Goal: Information Seeking & Learning: Learn about a topic

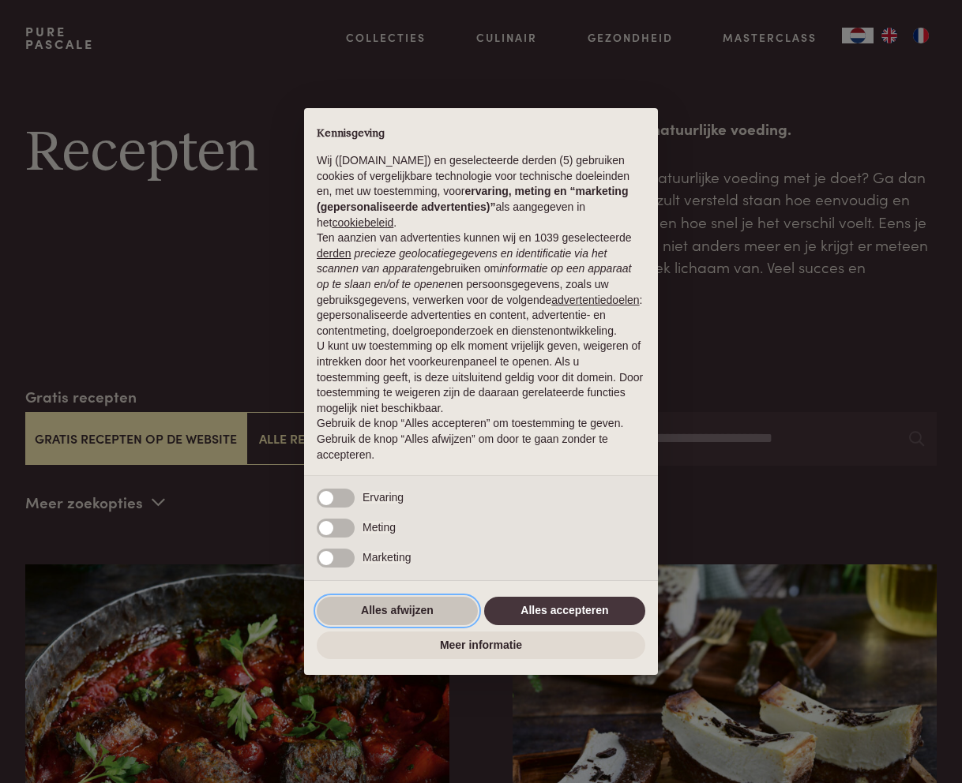
click at [386, 614] on button "Alles afwijzen" at bounding box center [397, 611] width 161 height 28
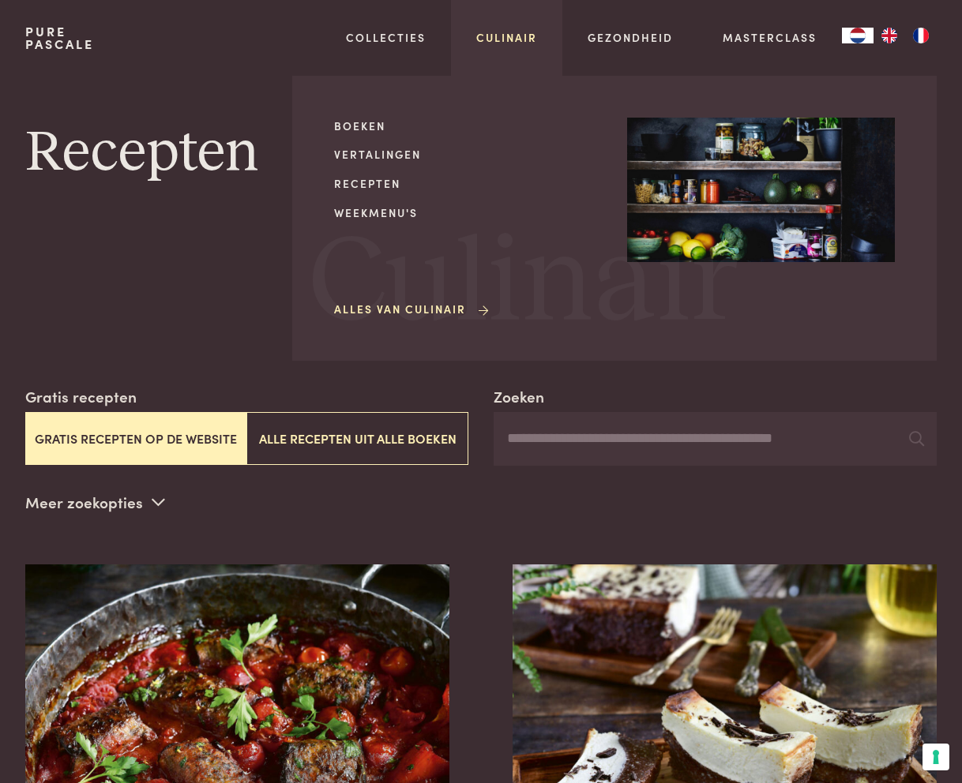
click at [497, 41] on link "Culinair" at bounding box center [506, 37] width 61 height 17
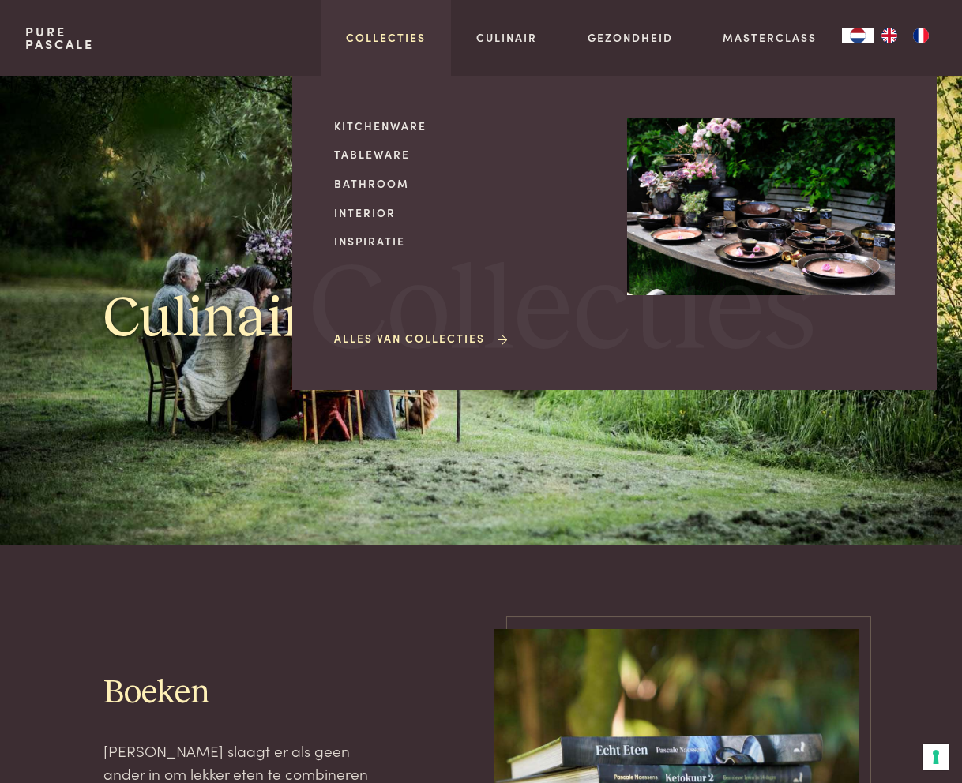
click at [386, 38] on link "Collecties" at bounding box center [386, 37] width 80 height 17
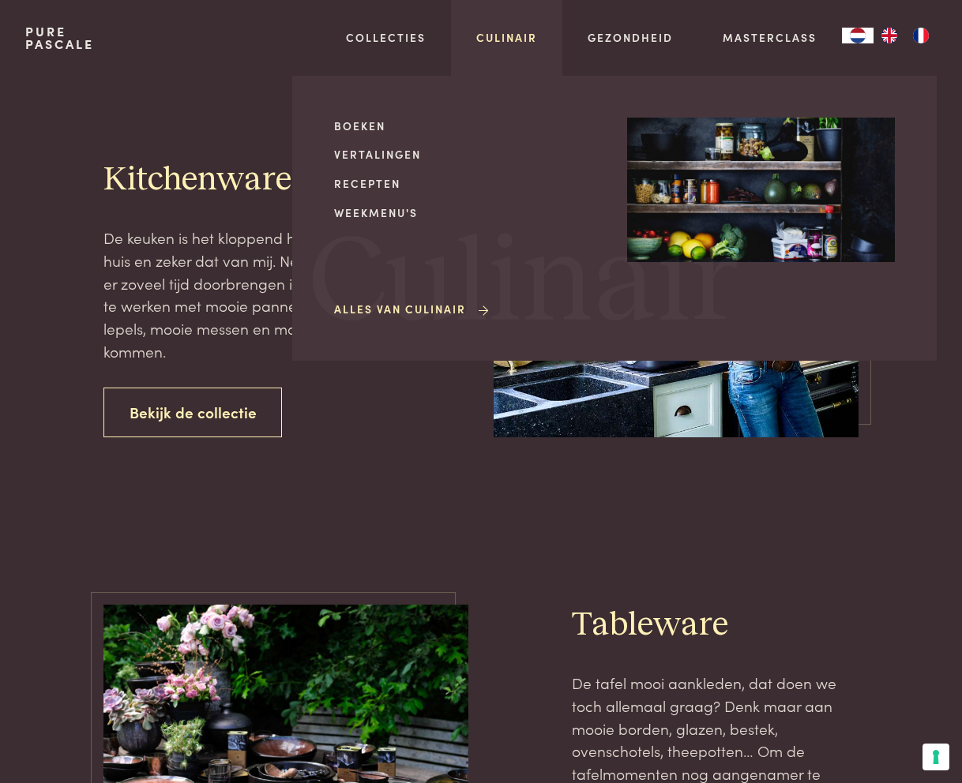
click at [516, 39] on link "Culinair" at bounding box center [506, 37] width 61 height 17
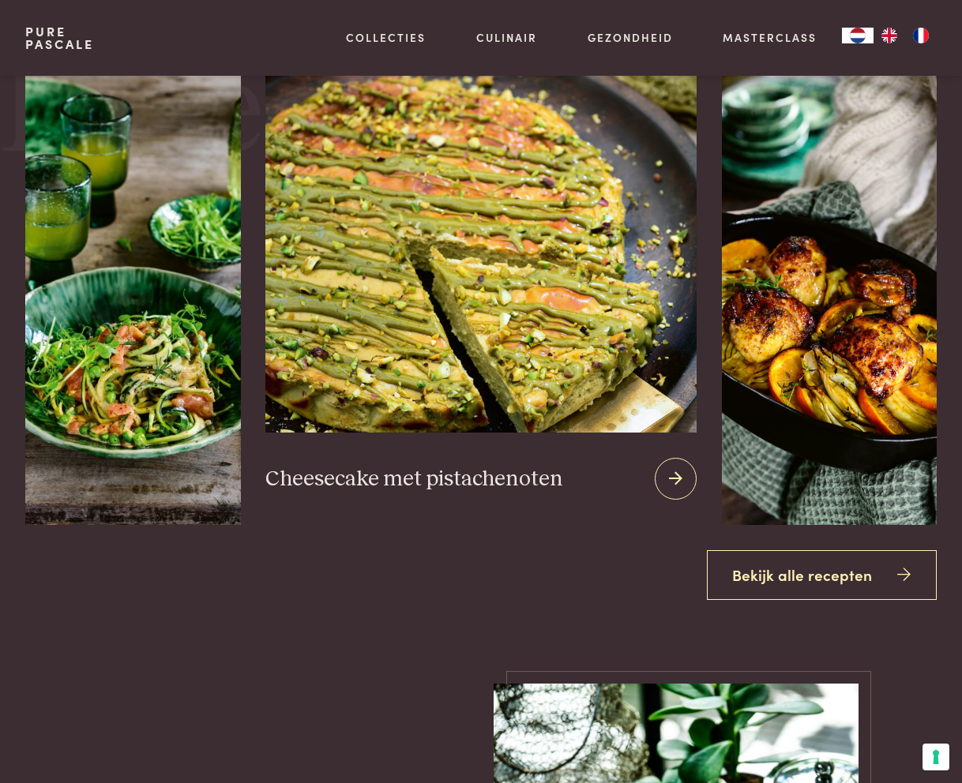
scroll to position [1213, 0]
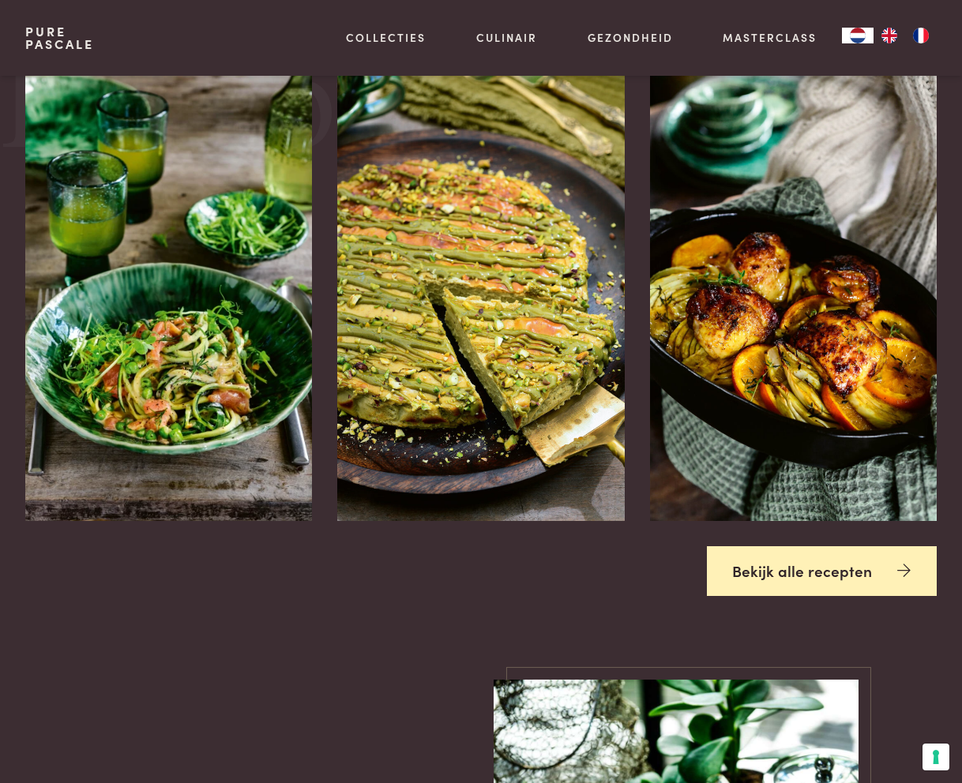
click at [792, 579] on link "Bekijk alle recepten" at bounding box center [822, 571] width 231 height 50
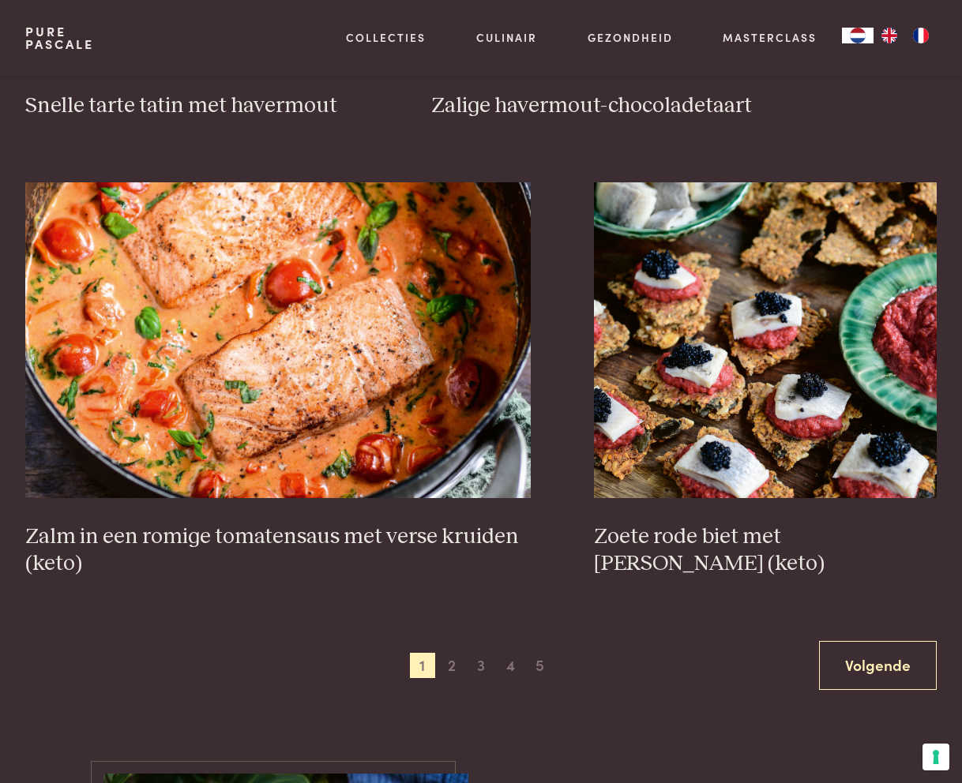
scroll to position [2567, 0]
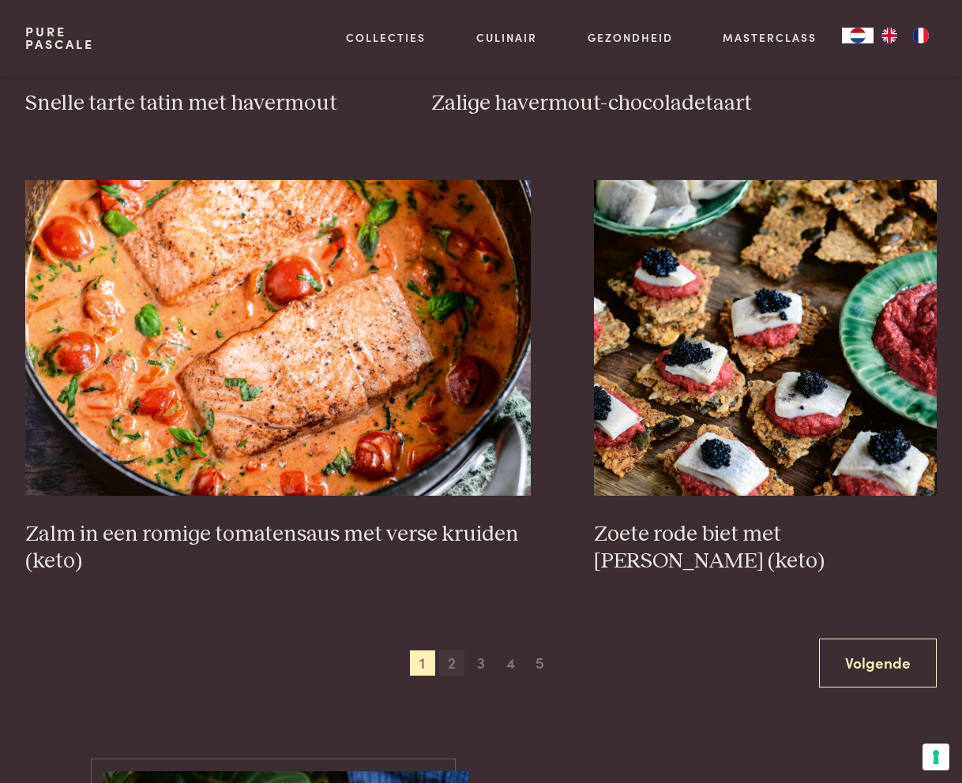
click at [450, 666] on span "2" at bounding box center [451, 663] width 25 height 25
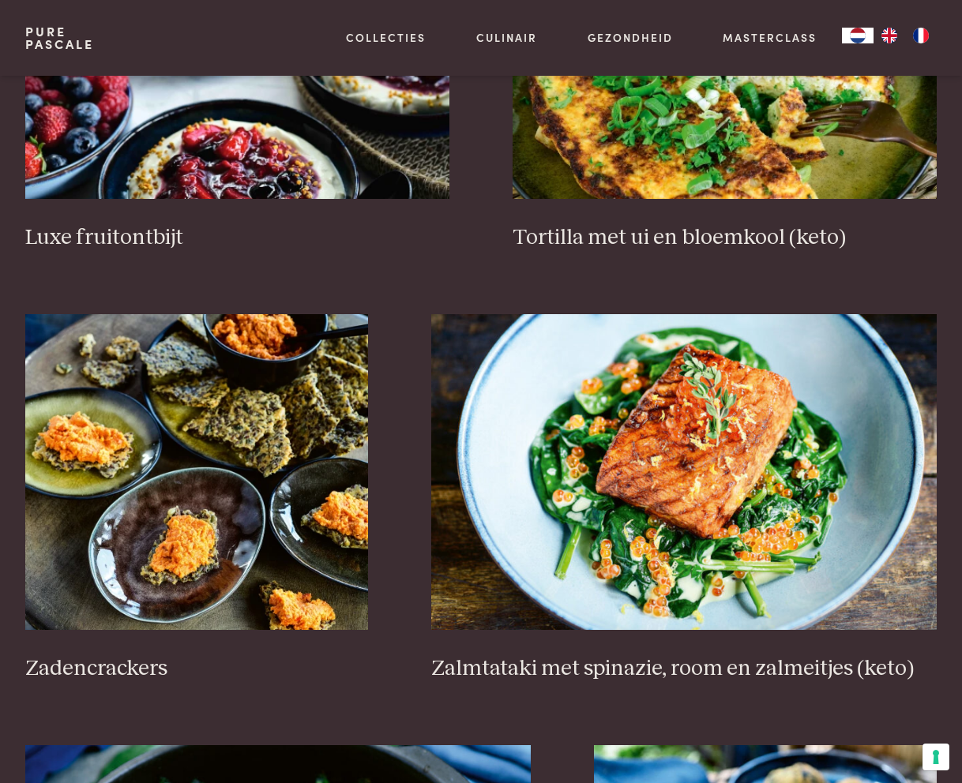
scroll to position [2034, 0]
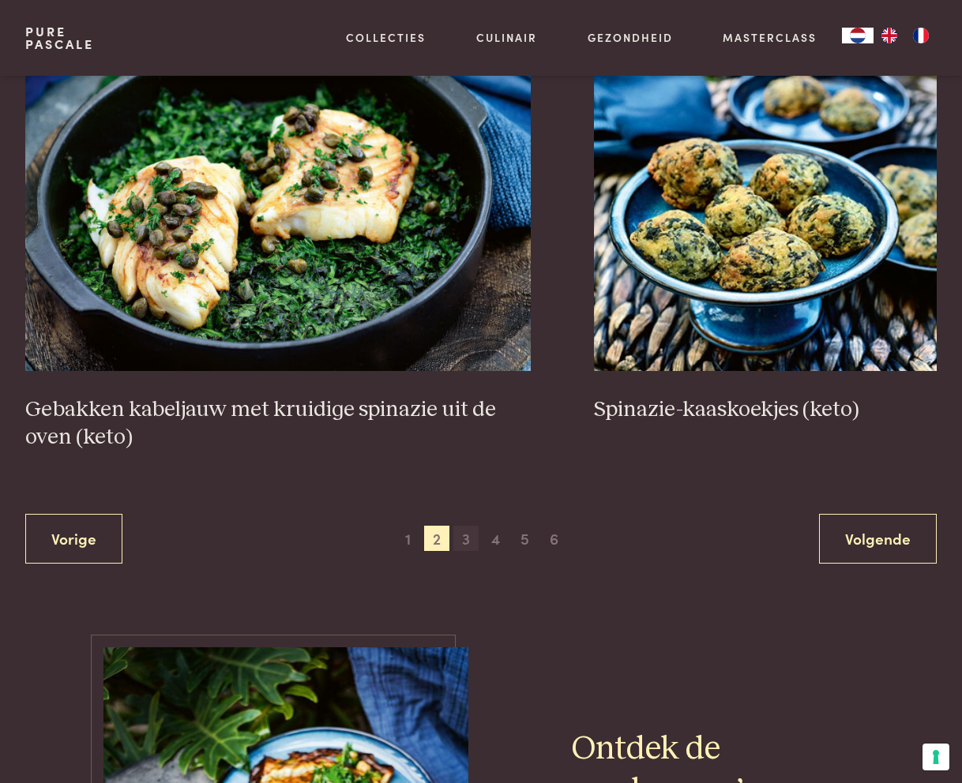
click at [475, 544] on span "3" at bounding box center [465, 538] width 25 height 25
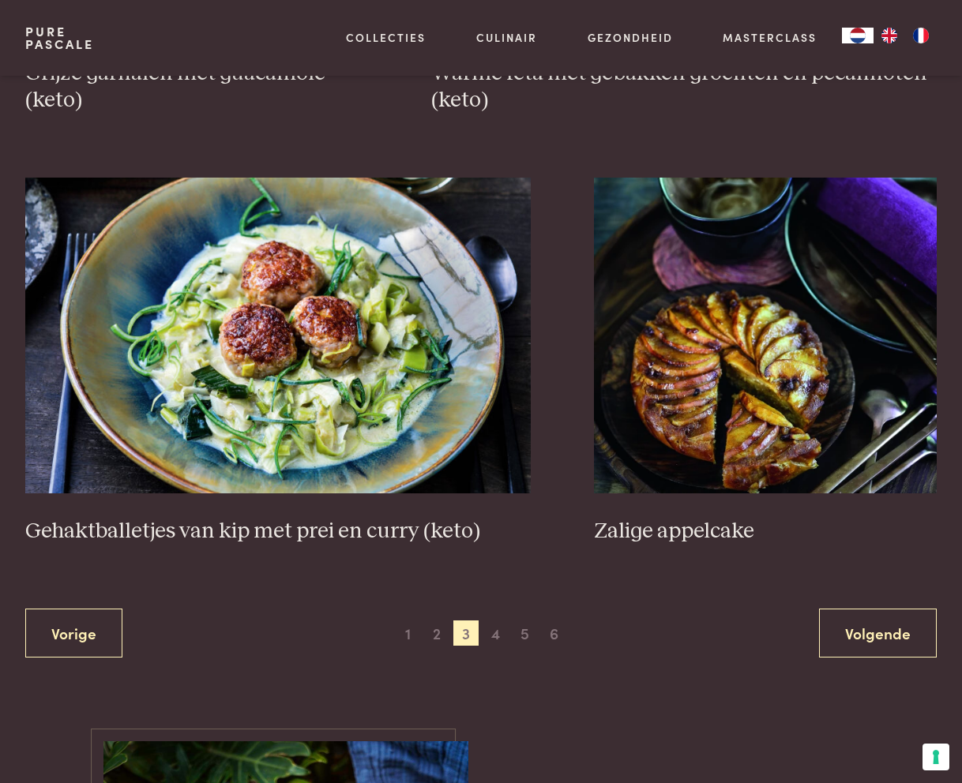
scroll to position [2742, 0]
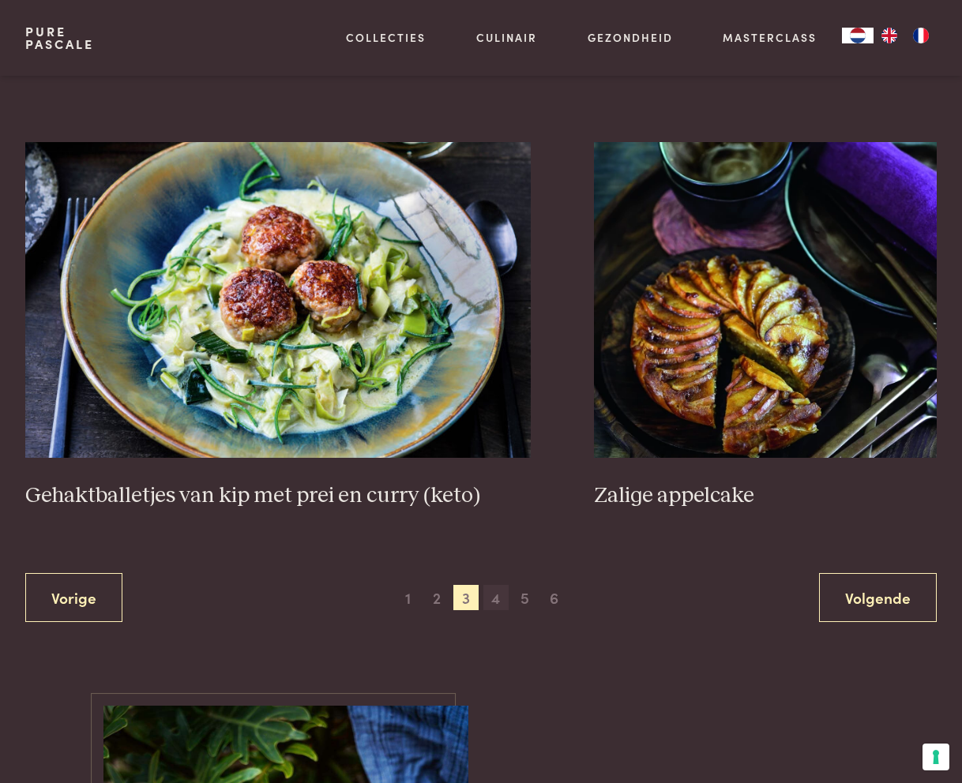
click at [501, 604] on span "4" at bounding box center [495, 597] width 25 height 25
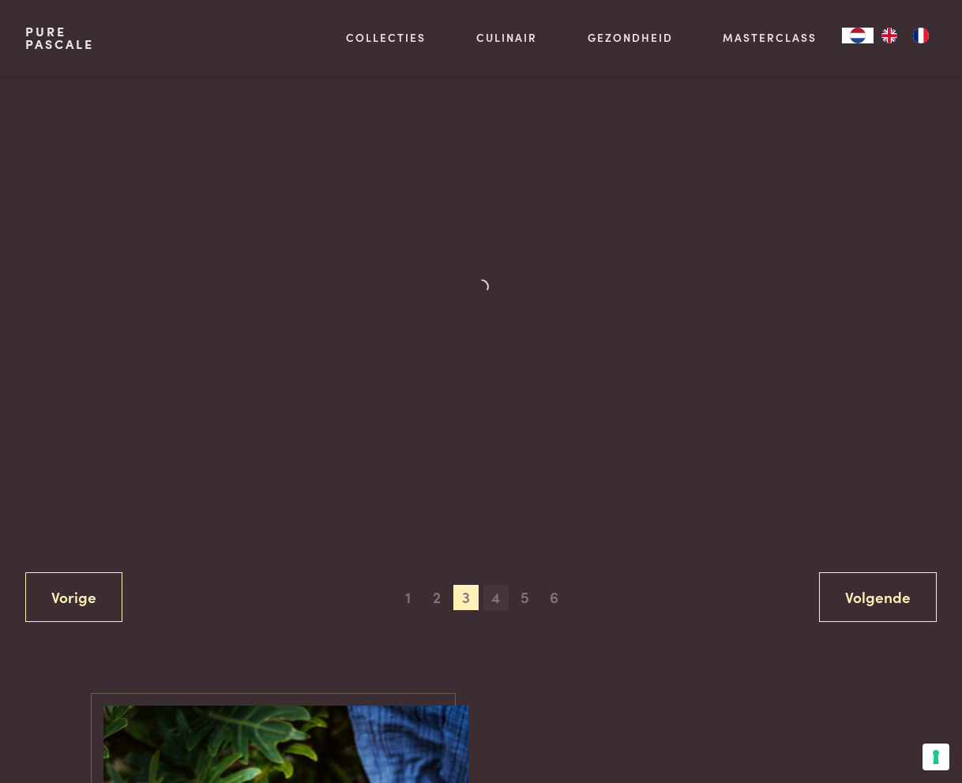
scroll to position [444, 0]
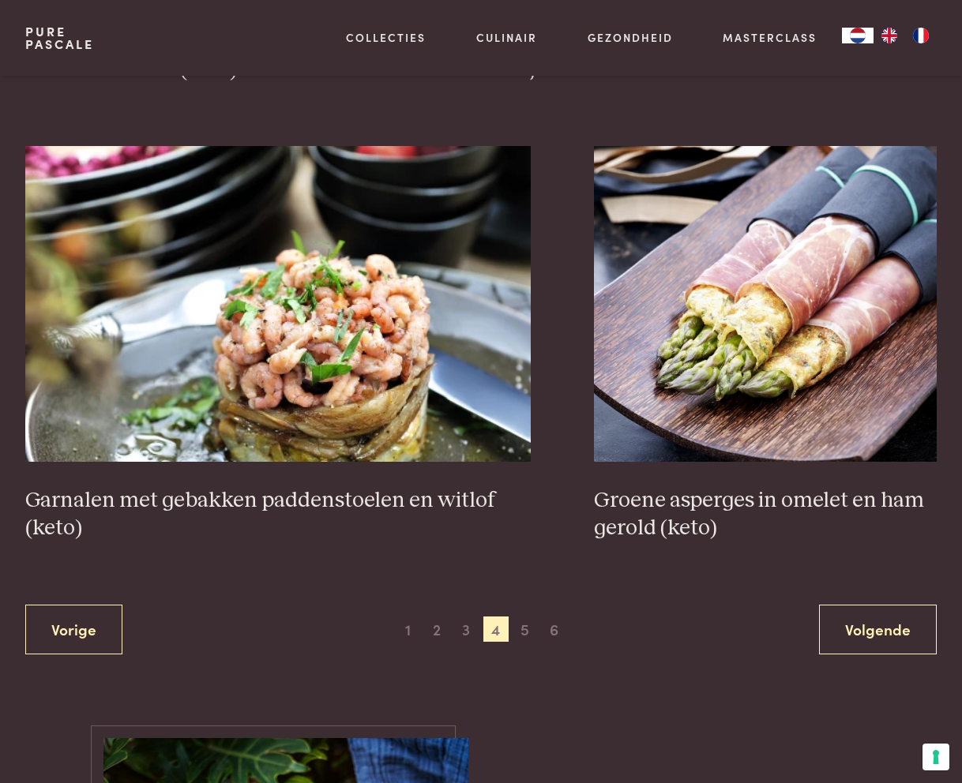
scroll to position [2631, 0]
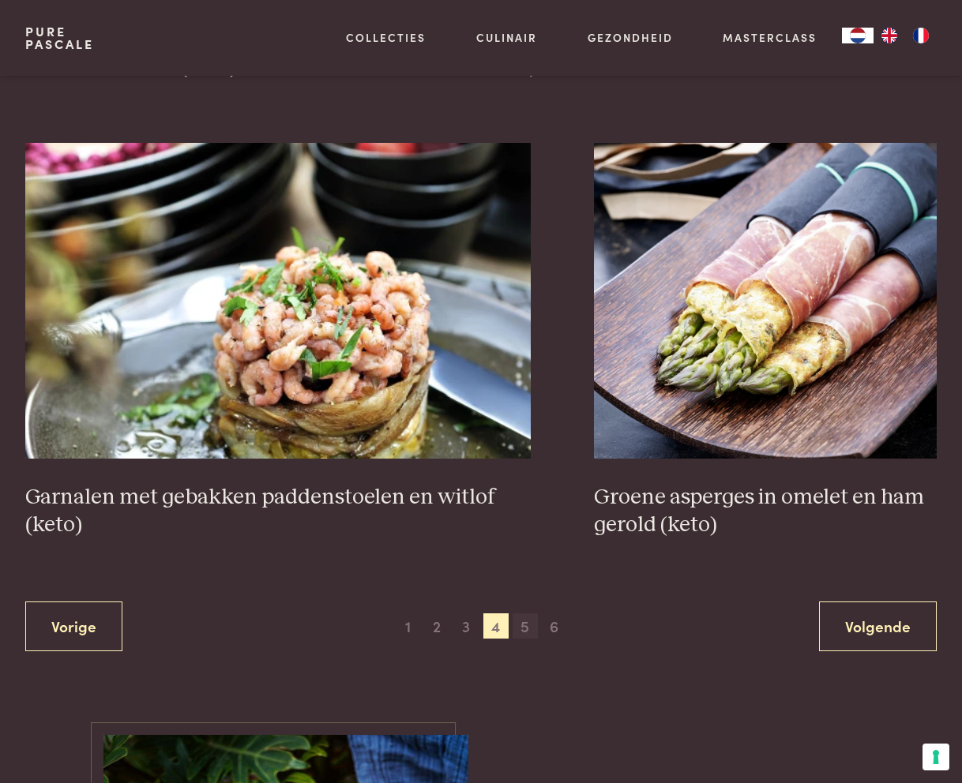
click at [527, 630] on span "5" at bounding box center [524, 625] width 25 height 25
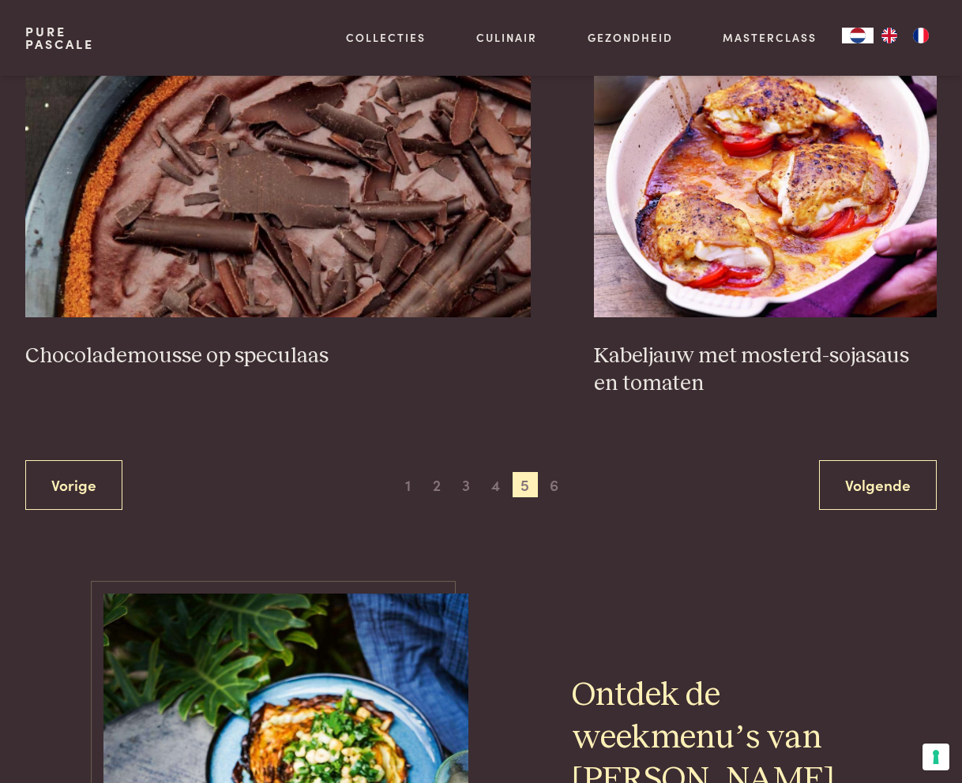
scroll to position [2904, 0]
